Goal: Check status

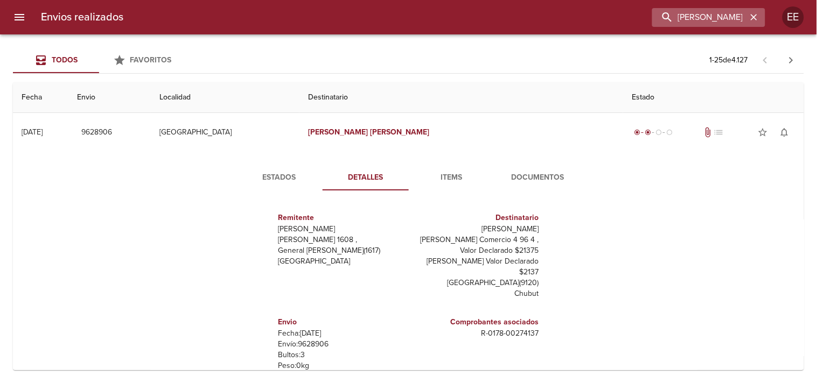
scroll to position [47, 0]
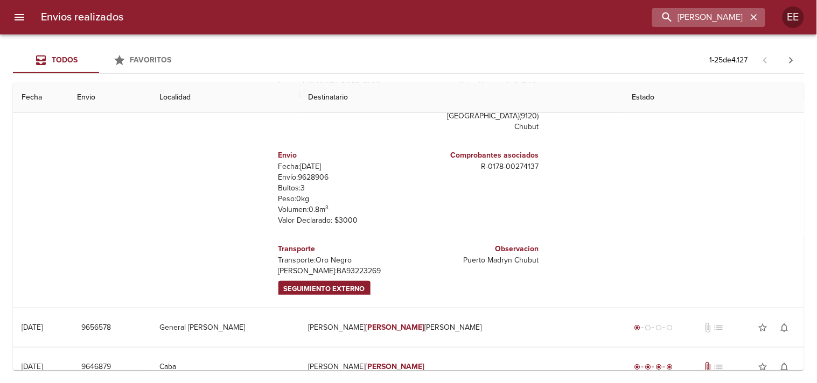
click at [697, 24] on input "[PERSON_NAME] [PERSON_NAME]" at bounding box center [699, 17] width 95 height 19
type input "OTAI TRANSPORTES S.R.L"
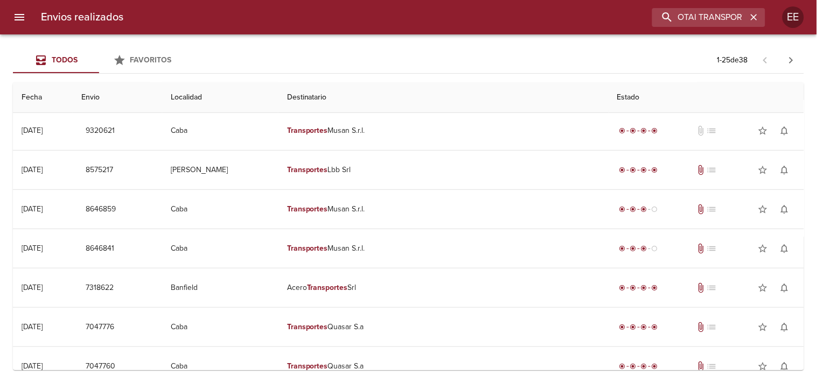
scroll to position [0, 0]
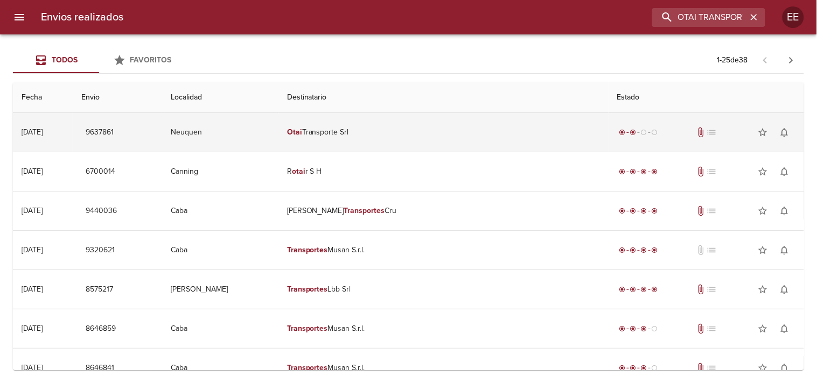
click at [417, 138] on td "Otai Transporte Srl" at bounding box center [443, 132] width 330 height 39
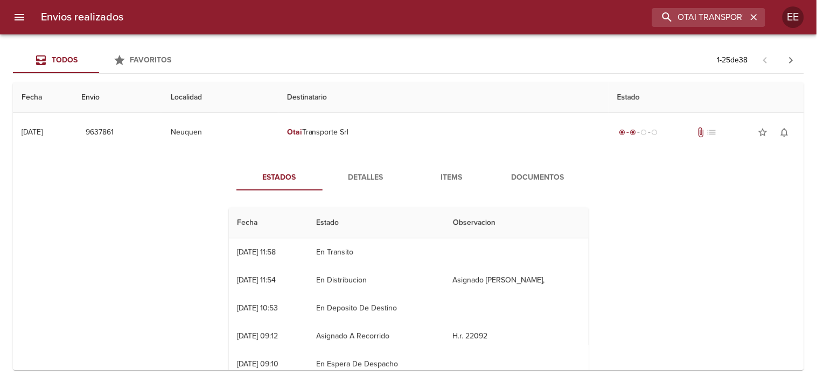
click at [378, 171] on span "Detalles" at bounding box center [365, 177] width 73 height 13
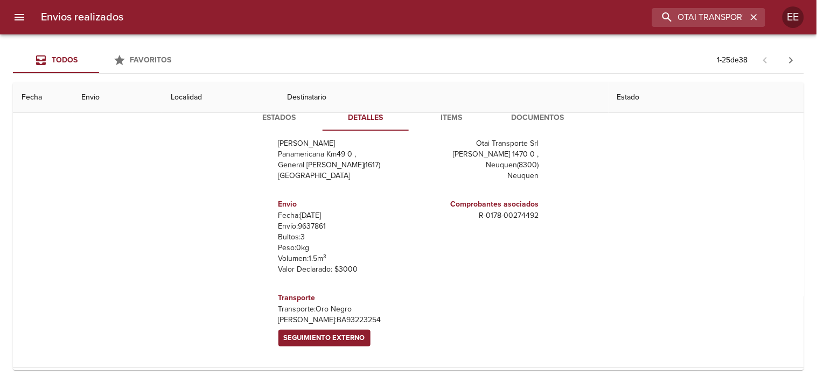
scroll to position [120, 0]
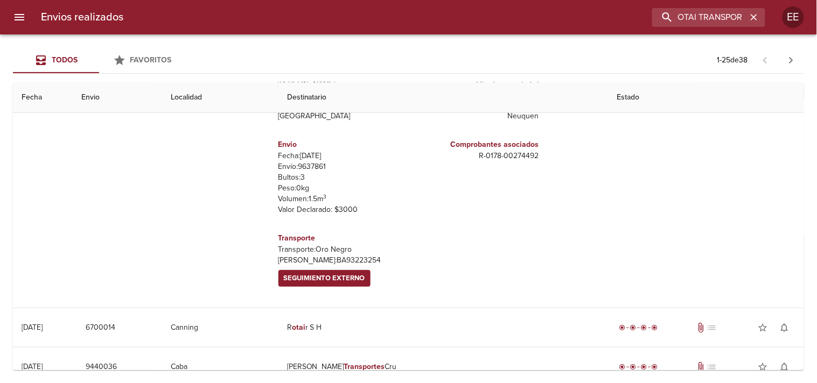
click at [308, 255] on p "[PERSON_NAME]: BA93223254" at bounding box center [341, 260] width 126 height 11
copy p "BA93223254"
click at [339, 275] on span "Seguimiento Externo" at bounding box center [324, 278] width 81 height 12
copy p "BA93223254"
